Goal: Task Accomplishment & Management: Manage account settings

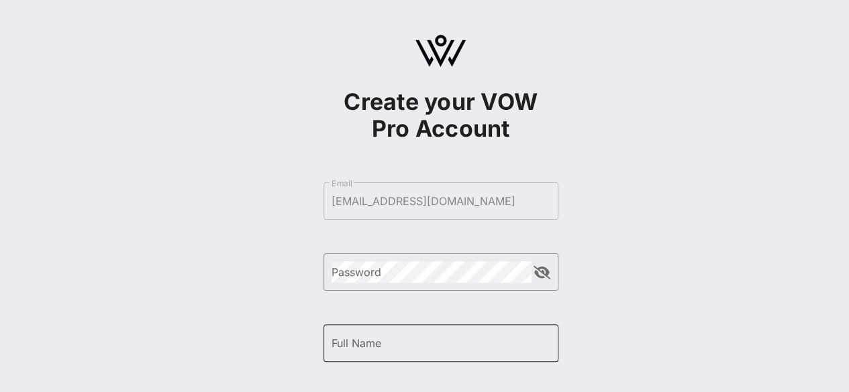
click at [474, 347] on input "Full Name" at bounding box center [440, 343] width 219 height 21
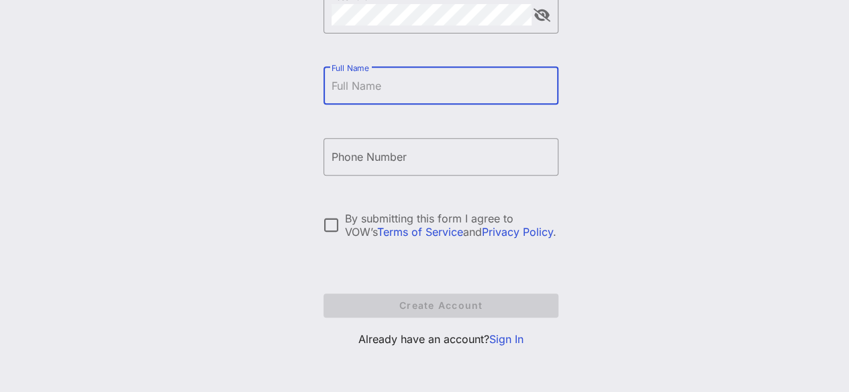
click at [517, 343] on link "Sign In" at bounding box center [506, 339] width 34 height 13
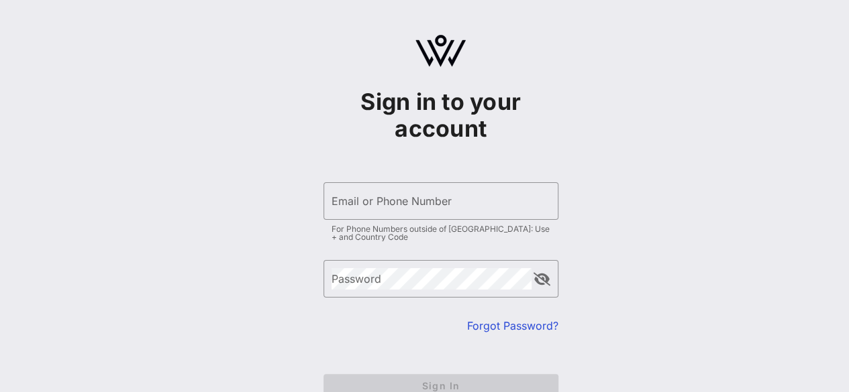
type input "[EMAIL_ADDRESS][DOMAIN_NAME]"
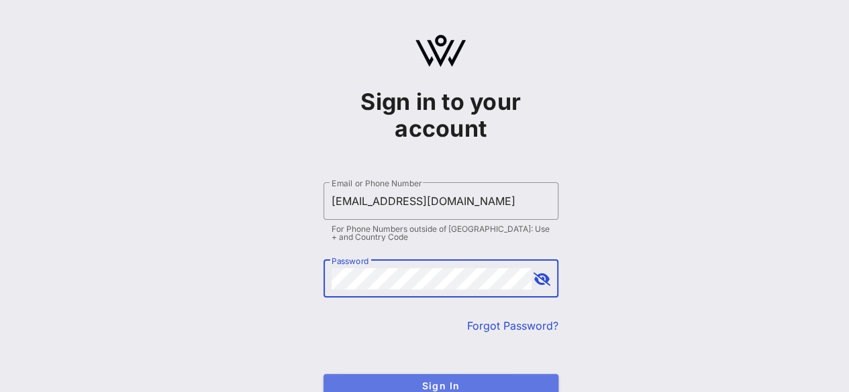
click at [427, 384] on span "Sign In" at bounding box center [440, 385] width 213 height 11
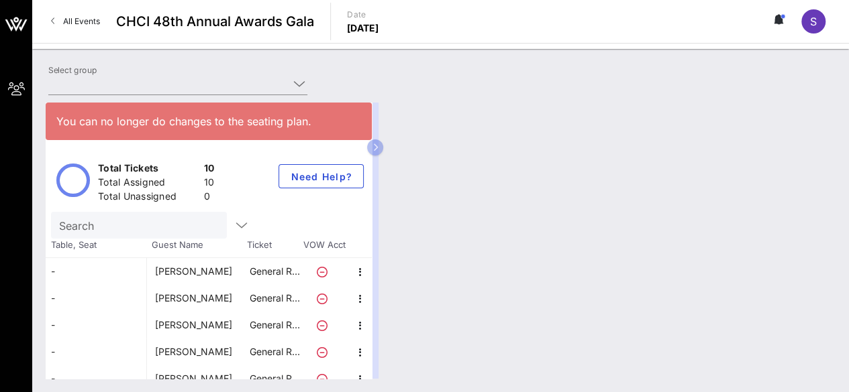
type input "Communities First (Communities First) [[PERSON_NAME], [EMAIL_ADDRESS][DOMAIN_NA…"
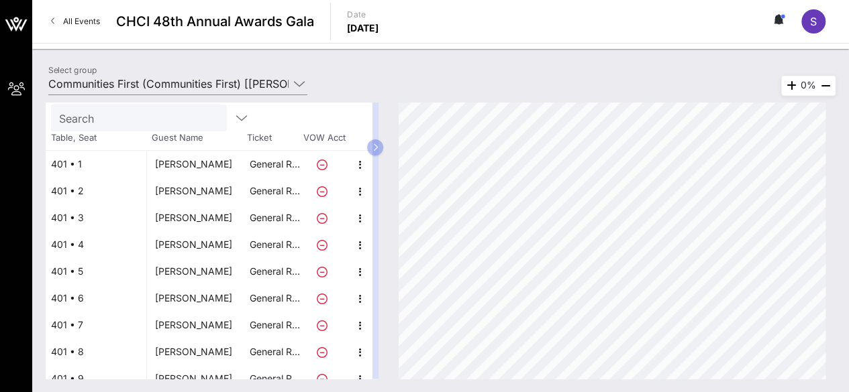
scroll to position [146, 0]
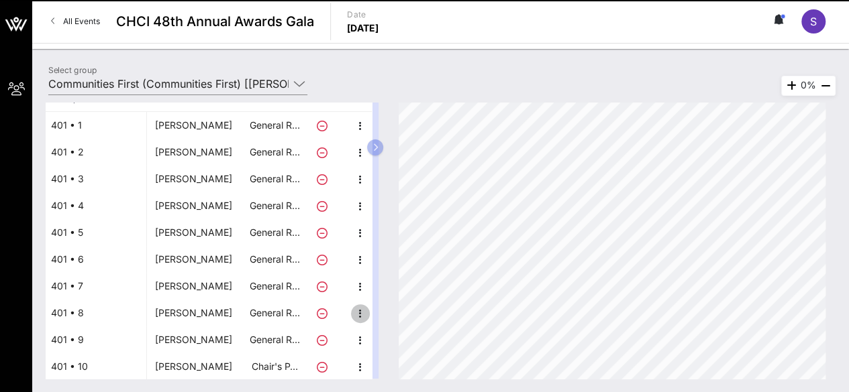
click at [362, 317] on icon "button" at bounding box center [360, 314] width 16 height 16
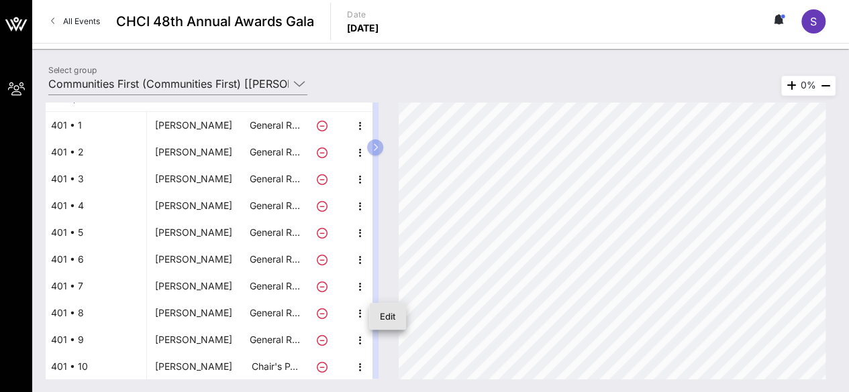
click at [388, 321] on div "Edit" at bounding box center [387, 316] width 15 height 11
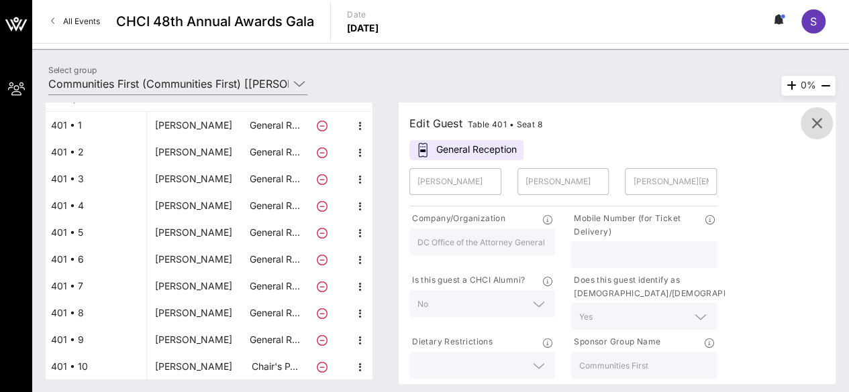
click at [816, 130] on icon "button" at bounding box center [816, 123] width 16 height 16
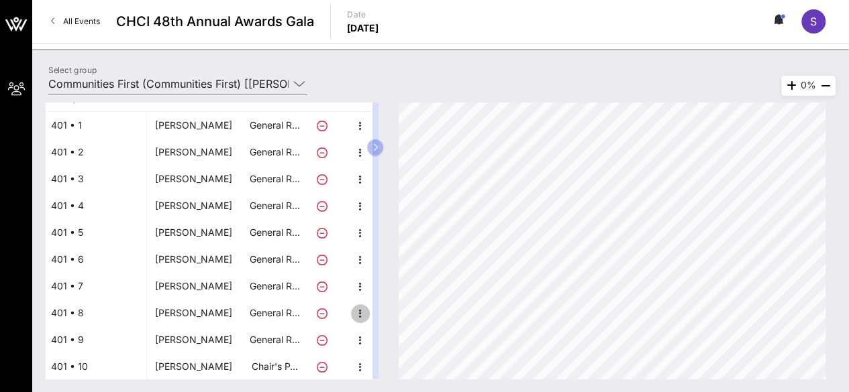
click at [360, 315] on icon "button" at bounding box center [360, 314] width 16 height 16
click at [390, 319] on div "Edit" at bounding box center [387, 316] width 15 height 11
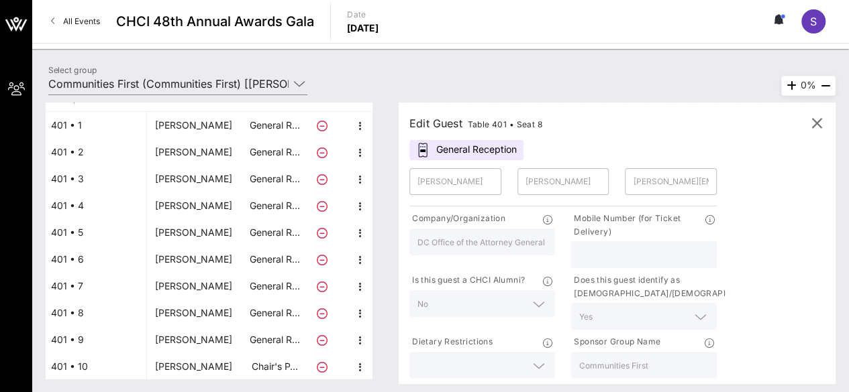
click at [475, 295] on div "No" at bounding box center [482, 303] width 146 height 27
click at [451, 125] on div "Edit Guest Table 401 • Seat 8" at bounding box center [475, 123] width 133 height 19
copy div "Edit Guest Table 401 • Seat 8"
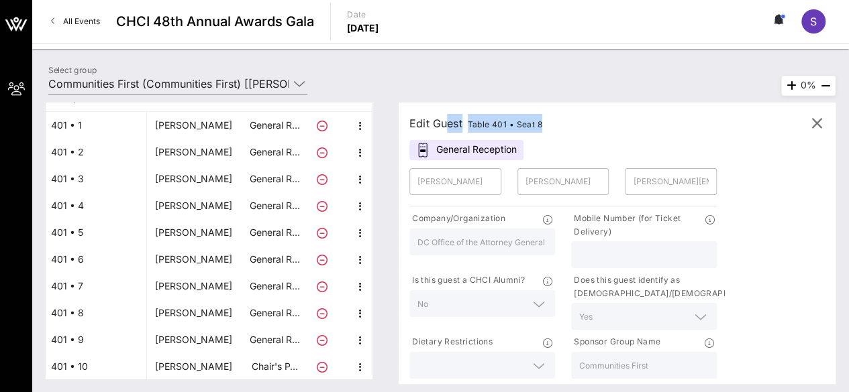
copy div "Edit Guest Table 401 • Seat 8"
drag, startPoint x: 154, startPoint y: 311, endPoint x: 208, endPoint y: 314, distance: 53.7
click at [208, 314] on div "[PERSON_NAME]" at bounding box center [197, 313] width 101 height 27
copy div "[PERSON_NAME]"
